Goal: Communication & Community: Answer question/provide support

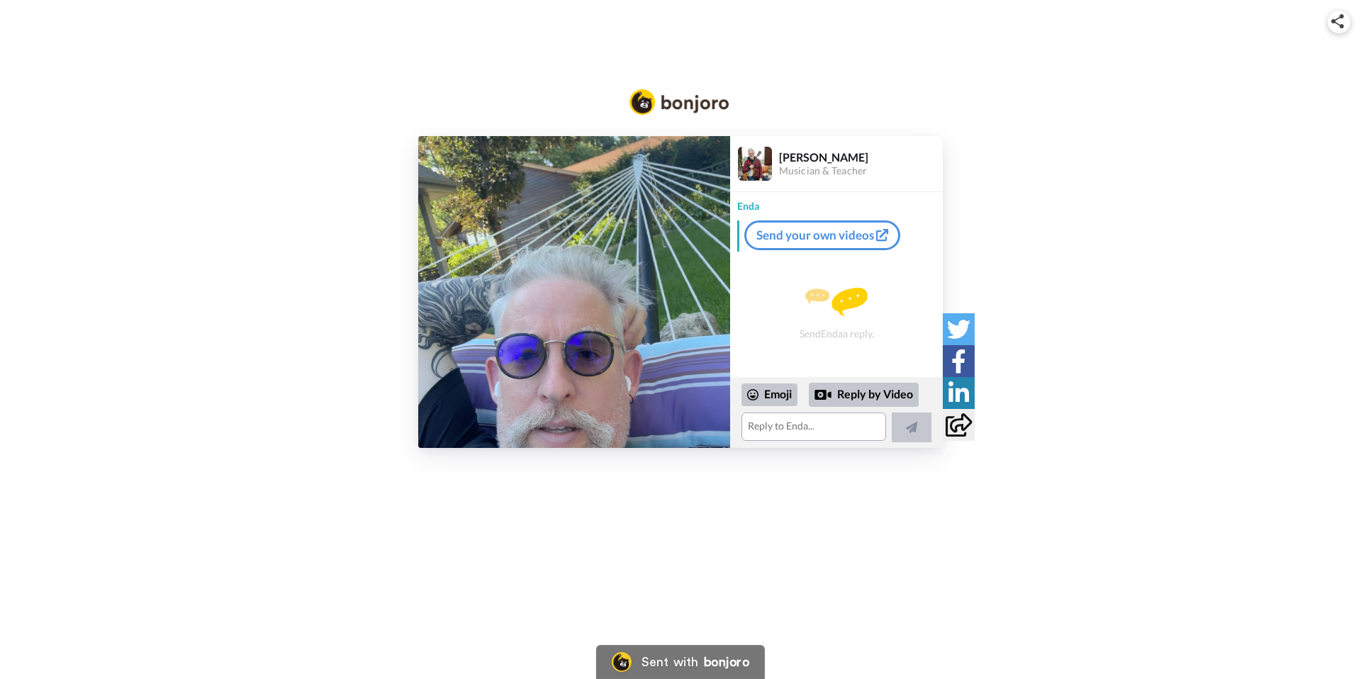
click at [568, 290] on img at bounding box center [574, 292] width 312 height 312
click at [772, 426] on textarea at bounding box center [814, 427] width 145 height 28
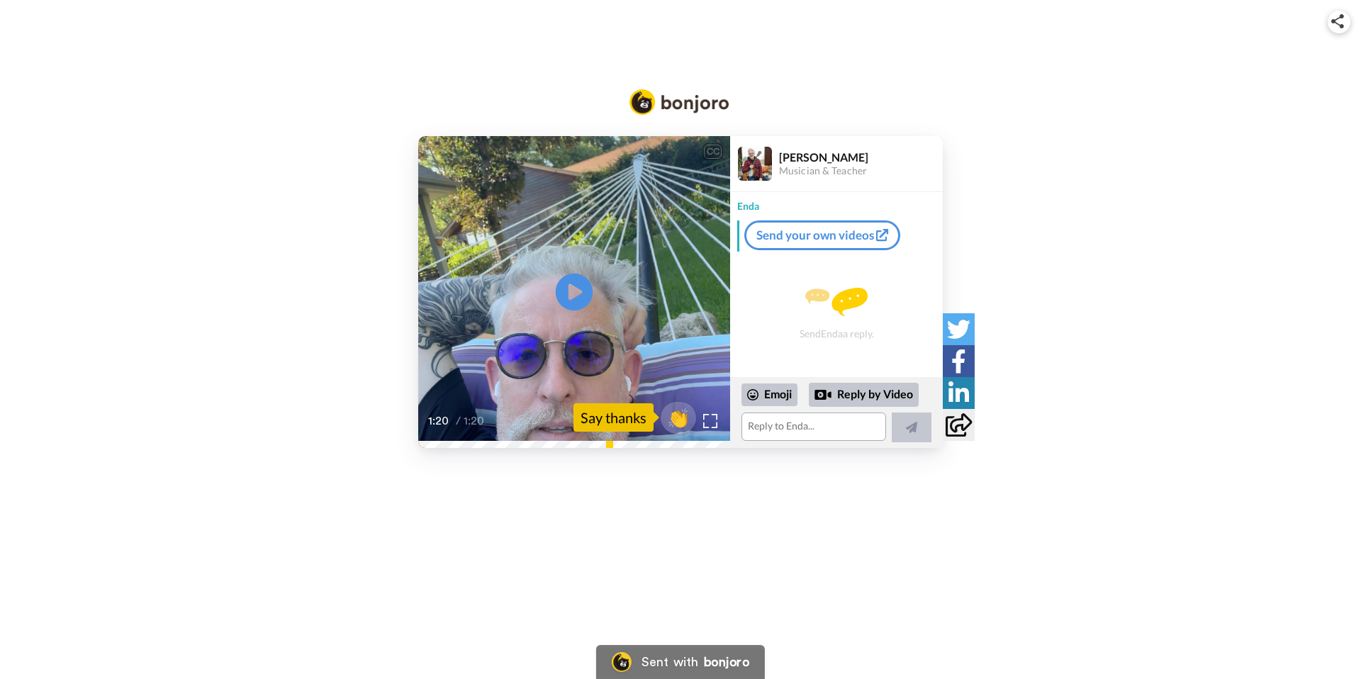
click at [563, 298] on icon at bounding box center [575, 293] width 38 height 38
click at [569, 291] on icon "Play/Pause" at bounding box center [575, 292] width 38 height 67
click at [754, 455] on div "CC Play/Pause Hello, [PERSON_NAME] here. 0:01 / 1:20 👏 Say thanks [PERSON_NAME]…" at bounding box center [680, 245] width 1361 height 491
click at [779, 430] on textarea at bounding box center [814, 427] width 145 height 28
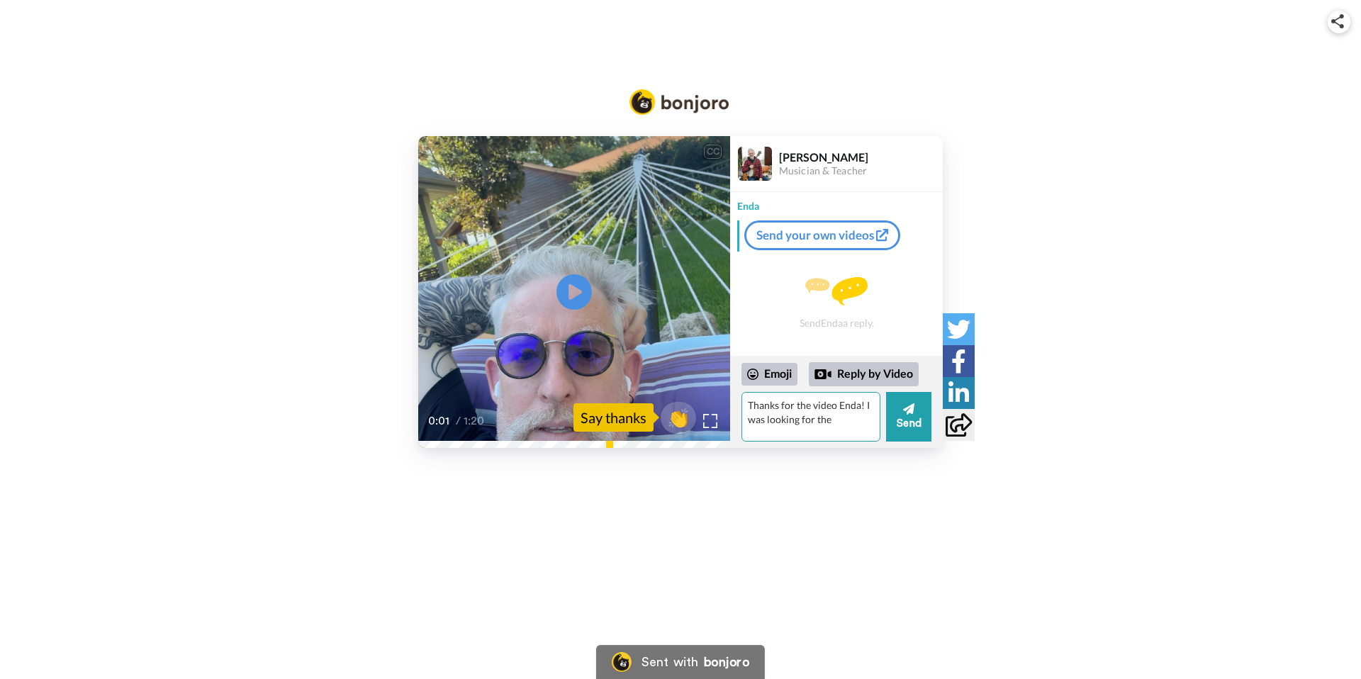
paste textarea "Complete Beginner Irish Tenor Banjo Course"
click at [819, 430] on textarea "Thanks for the video Enda! I was looking for the "Complete Beginner Irish Tenor…" at bounding box center [811, 417] width 139 height 50
click at [805, 421] on textarea "Thanks for the video Enda! I was looking for the "Complete Beginner Irish Tenor…" at bounding box center [811, 417] width 139 height 50
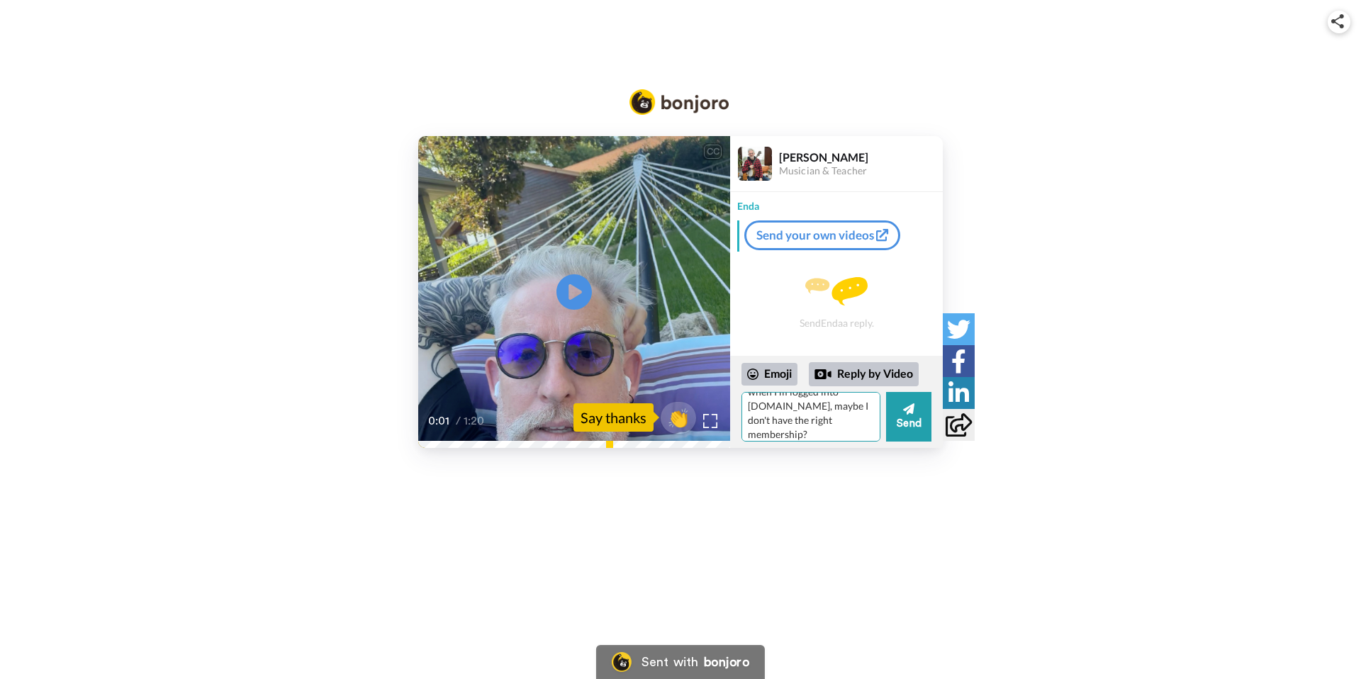
scroll to position [0, 0]
click at [843, 410] on textarea "Thanks for the video Enda! I was looking for the "Complete Beginner Irish Tenor…" at bounding box center [811, 417] width 139 height 50
click at [787, 425] on textarea "Thanks Enda! I was looking for the "Complete Beginner Irish Tenor Banjo Course"…" at bounding box center [811, 417] width 139 height 50
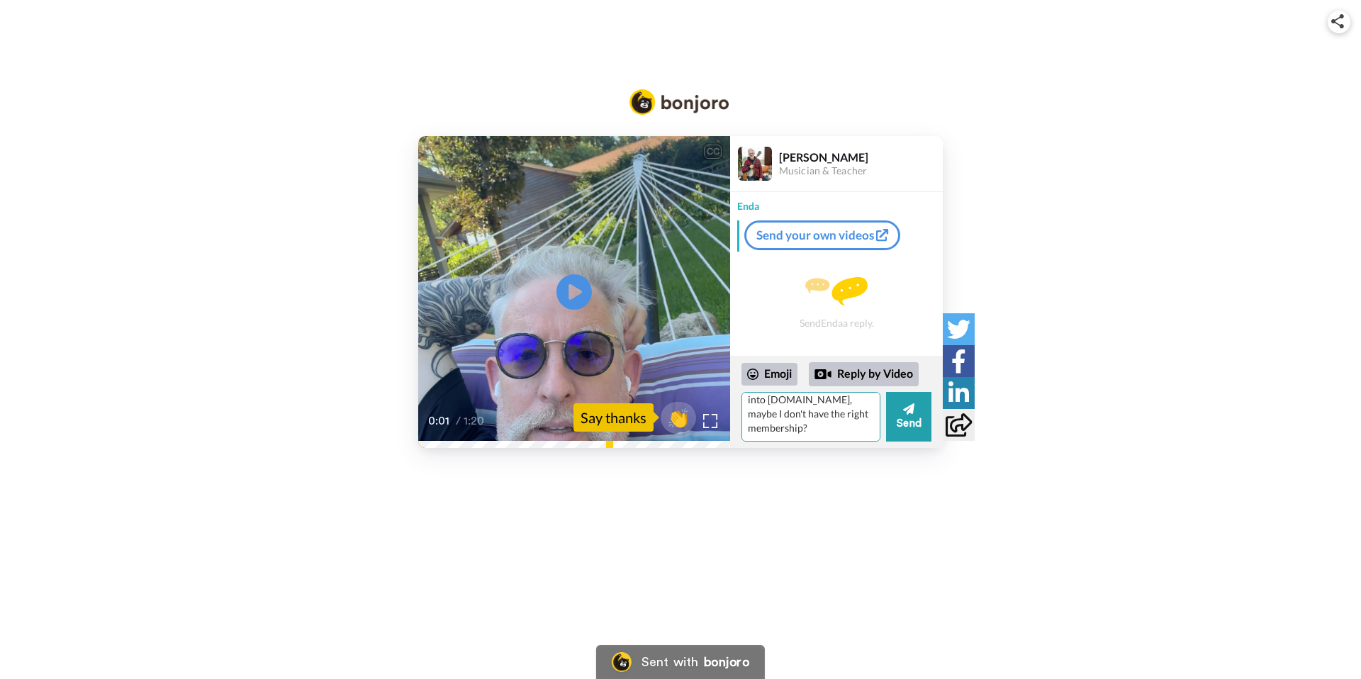
click at [827, 428] on textarea "Thanks Enda! I was looking for the "Complete Beginner Irish Tenor Banjo Course"…" at bounding box center [811, 417] width 139 height 50
paste textarea "The Beginner's Guide"
type textarea "Thanks Enda! I was looking for the "Complete Beginner Irish Tenor Banjo Course"…"
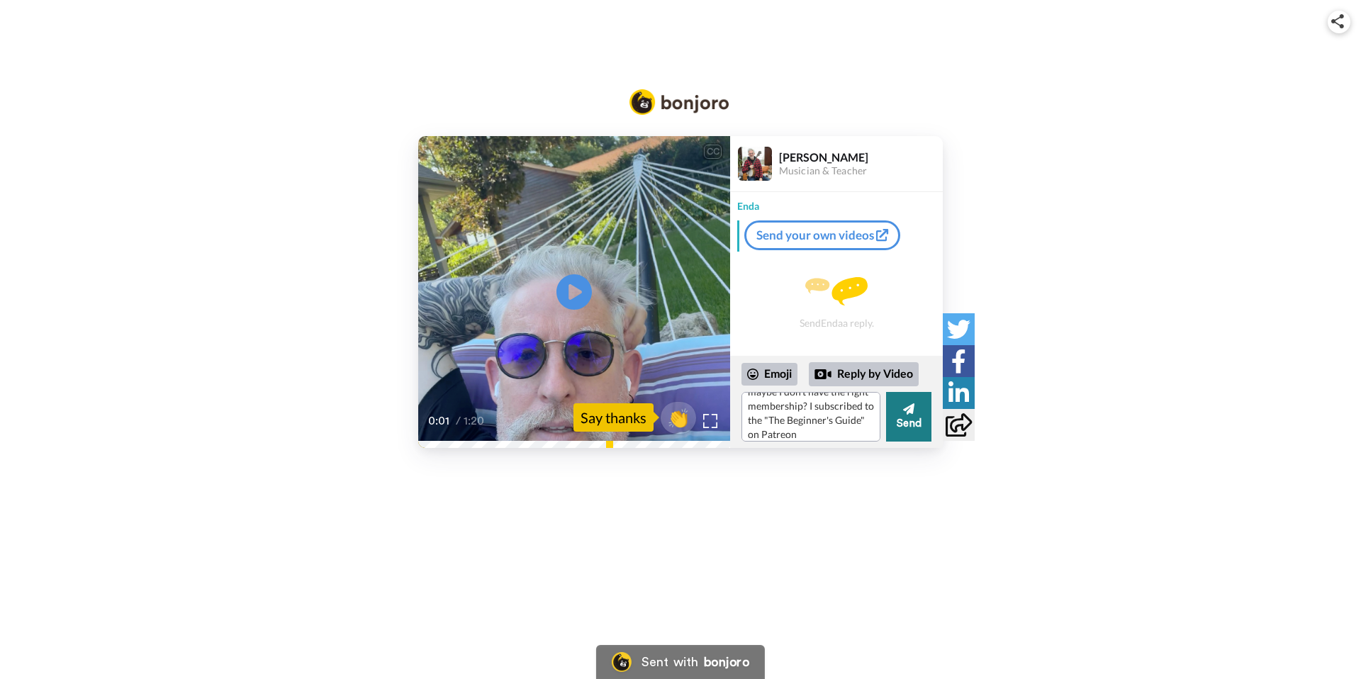
click at [920, 429] on button "Send" at bounding box center [908, 417] width 45 height 50
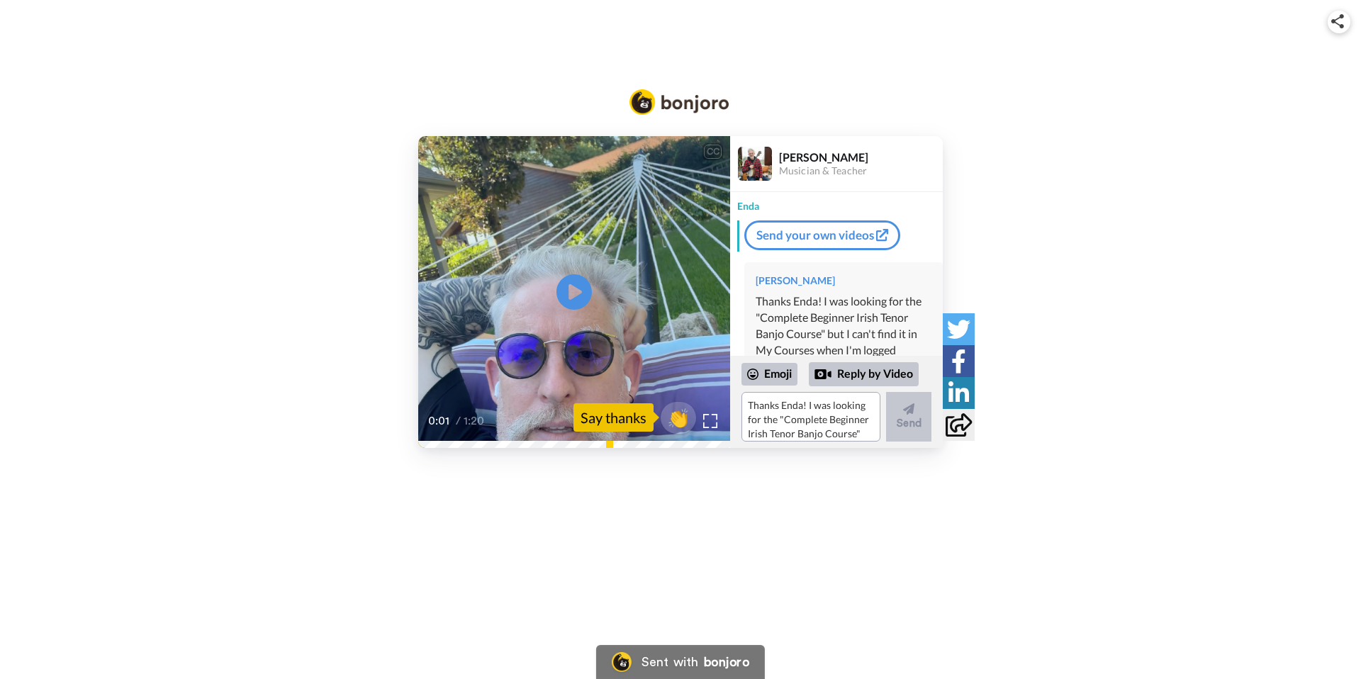
scroll to position [86, 0]
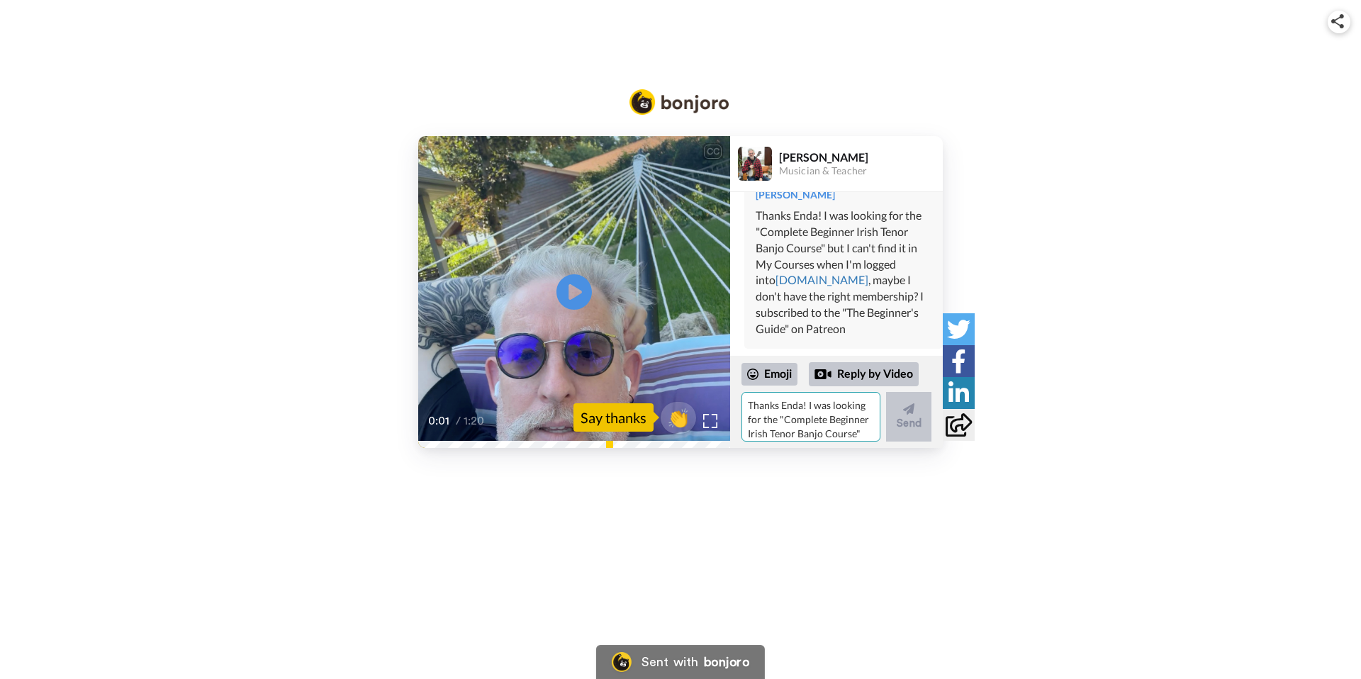
click at [793, 408] on textarea "Thanks Enda! I was looking for the "Complete Beginner Irish Tenor Banjo Course"…" at bounding box center [811, 417] width 139 height 50
click at [802, 415] on textarea "I live in [GEOGRAPHIC_DATA], I'd imagine you're too busy for one on one lessons…" at bounding box center [811, 417] width 139 height 50
drag, startPoint x: 849, startPoint y: 422, endPoint x: 899, endPoint y: 509, distance: 100.7
click at [849, 422] on textarea "I live in [GEOGRAPHIC_DATA], I'd imagine you're too busy for one on one lessons…" at bounding box center [811, 417] width 139 height 50
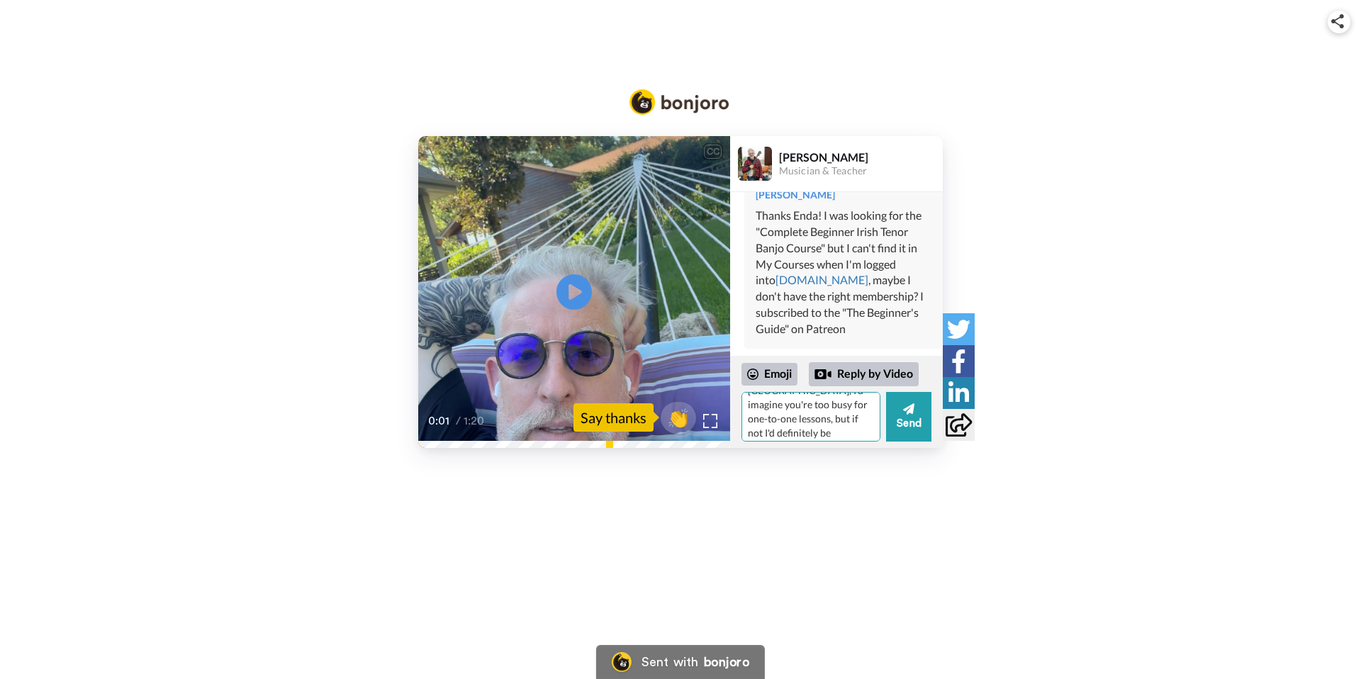
scroll to position [33, 0]
click at [831, 432] on textarea "I live in [GEOGRAPHIC_DATA], I'd imagine you're too busy for one-to-one lessons…" at bounding box center [811, 417] width 139 height 50
drag, startPoint x: 850, startPoint y: 416, endPoint x: 850, endPoint y: 437, distance: 21.3
click at [850, 437] on textarea "I live in [GEOGRAPHIC_DATA], I'd imagine you're too busy for one-to-one lessons…" at bounding box center [811, 417] width 139 height 50
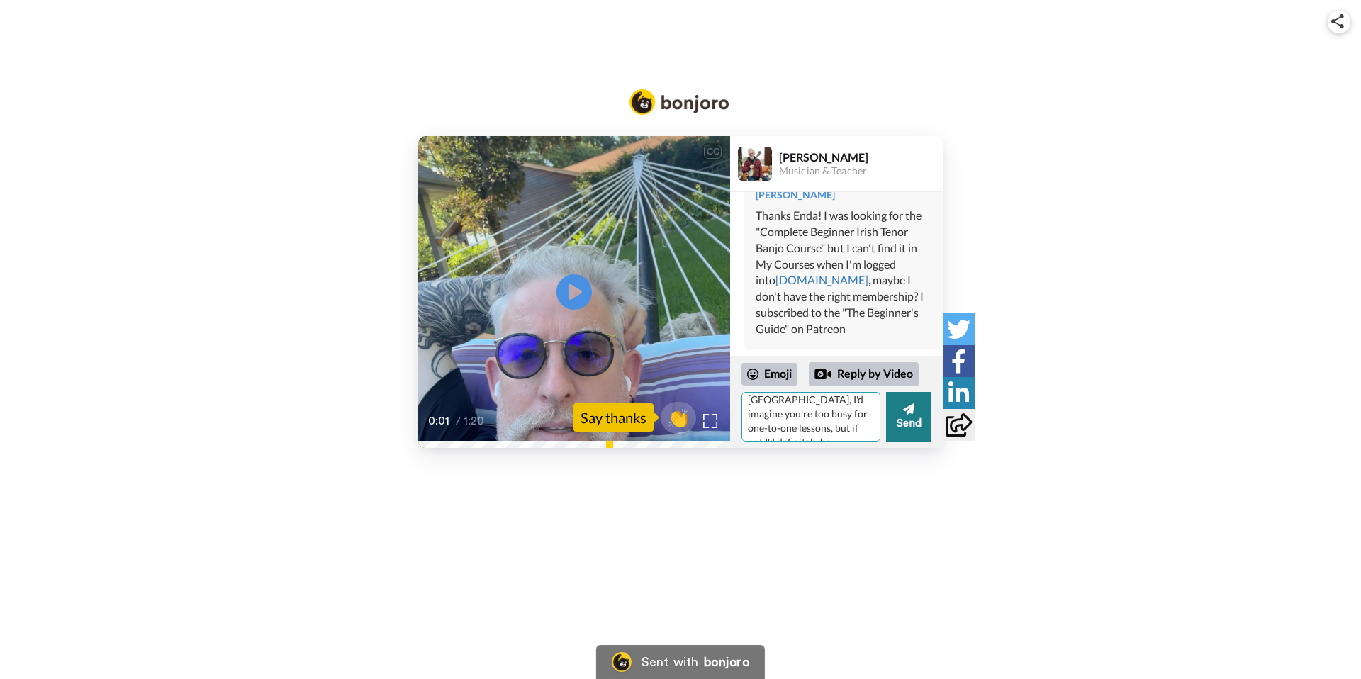
type textarea "I live in [GEOGRAPHIC_DATA], I'd imagine you're too busy for one-to-one lessons…"
click at [909, 424] on button "Send" at bounding box center [908, 417] width 45 height 50
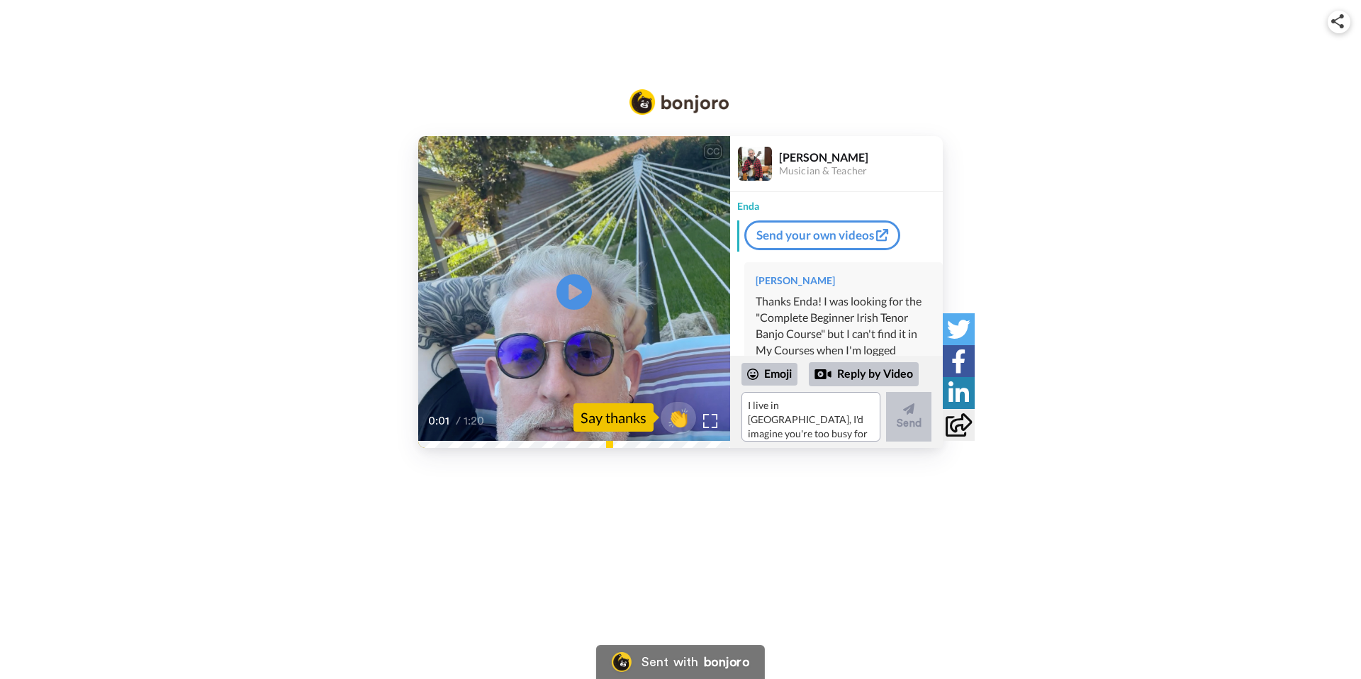
scroll to position [150, 0]
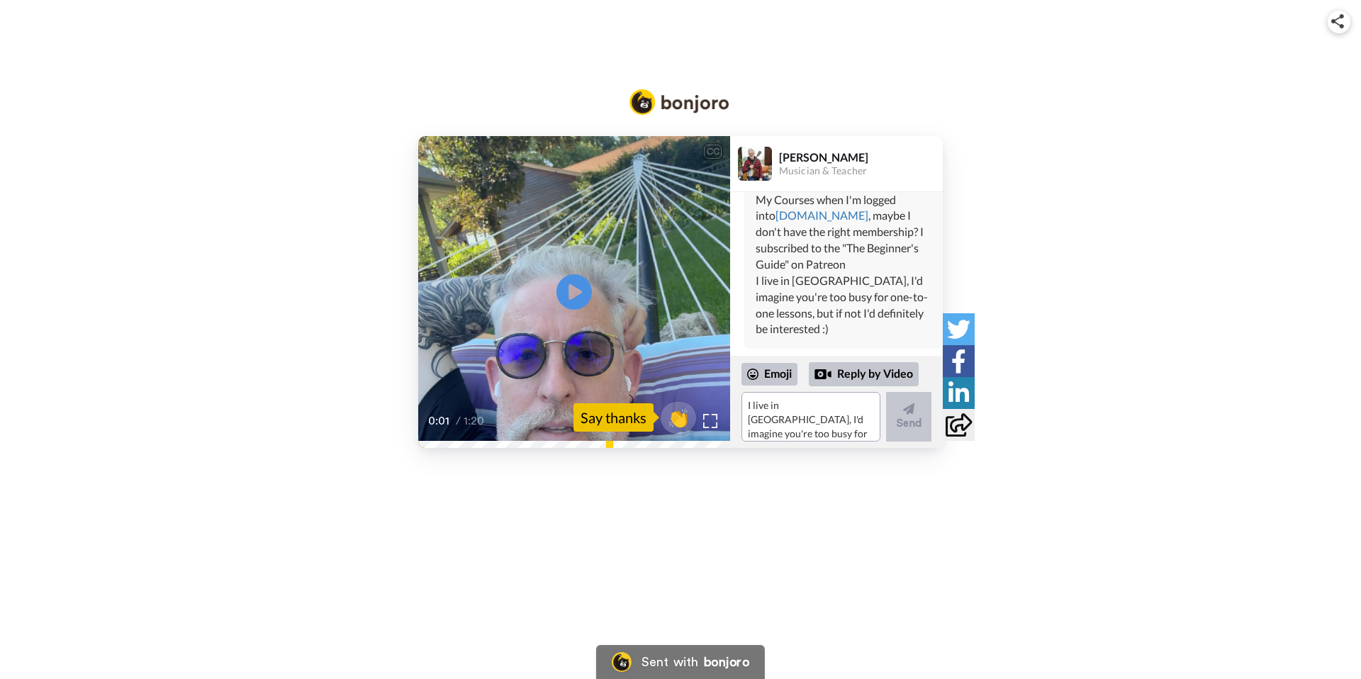
click at [1038, 240] on div "CC Play/Pause Hello, [PERSON_NAME] here. 0:01 / 1:20 👏 Say thanks [PERSON_NAME]…" at bounding box center [680, 292] width 1361 height 312
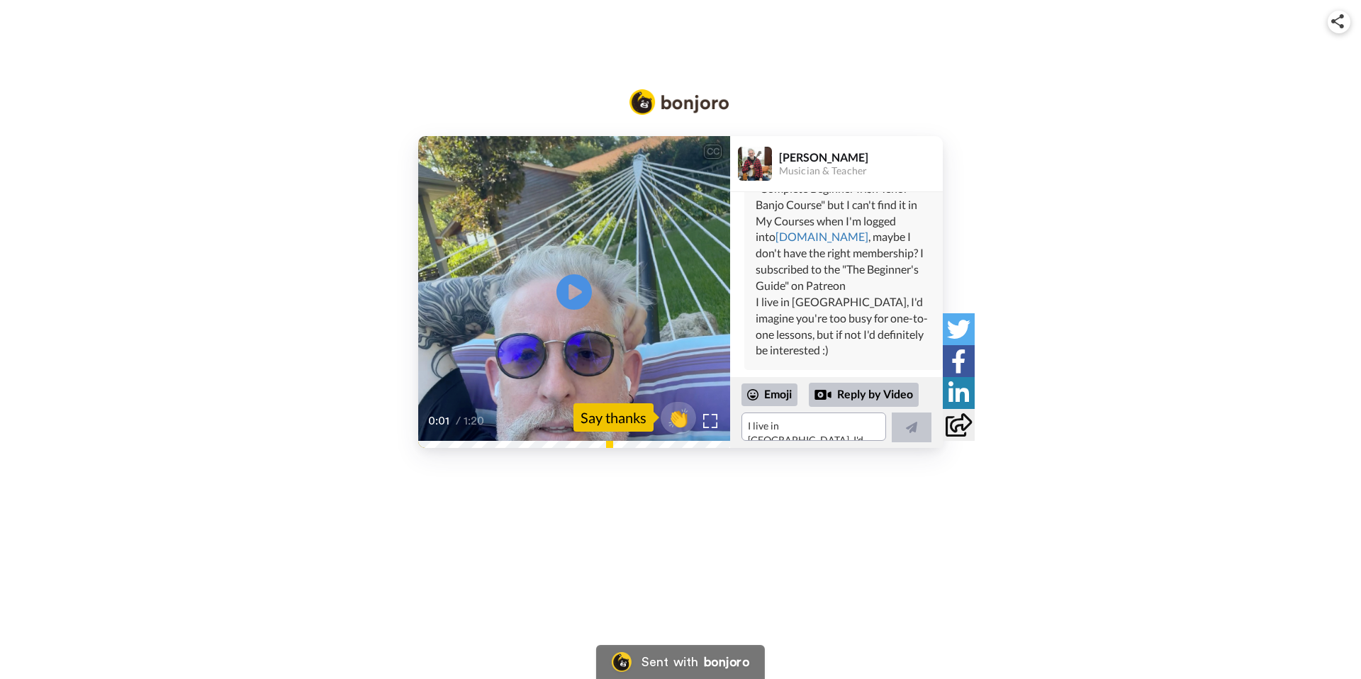
click at [263, 52] on div "CC Play/Pause Hello, [PERSON_NAME] here. 0:01 / 1:20 👏 Say thanks [PERSON_NAME]…" at bounding box center [680, 245] width 1361 height 491
